Goal: Download file/media

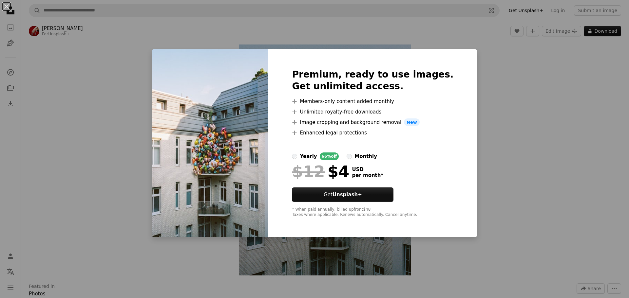
click at [525, 129] on div "An X shape Premium, ready to use images. Get unlimited access. A plus sign Memb…" at bounding box center [314, 149] width 629 height 298
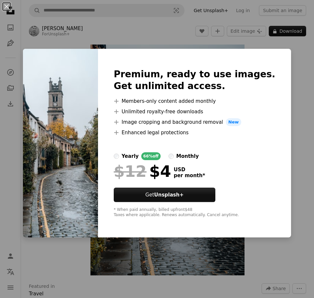
click at [290, 33] on div "An X shape Premium, ready to use images. Get unlimited access. A plus sign Memb…" at bounding box center [157, 149] width 314 height 298
